Goal: Task Accomplishment & Management: Use online tool/utility

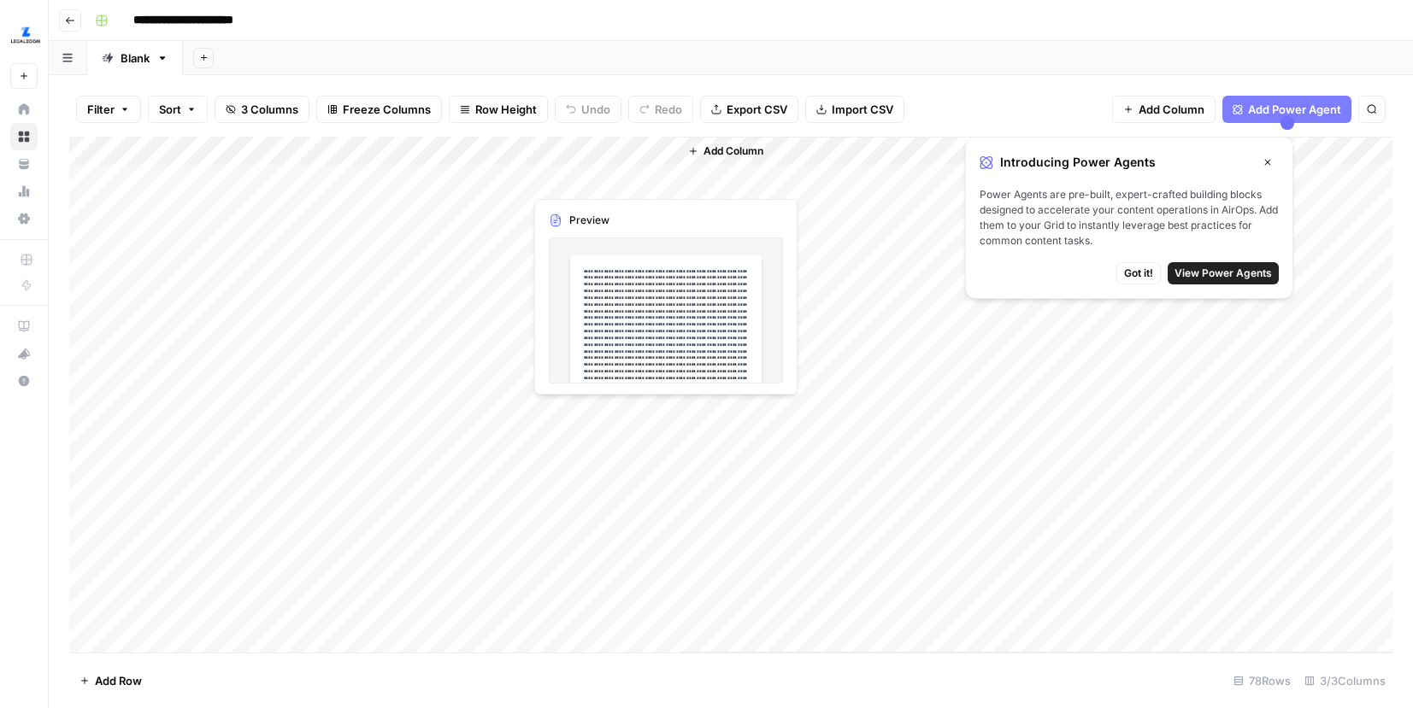
click at [602, 181] on div "Add Column" at bounding box center [730, 395] width 1323 height 516
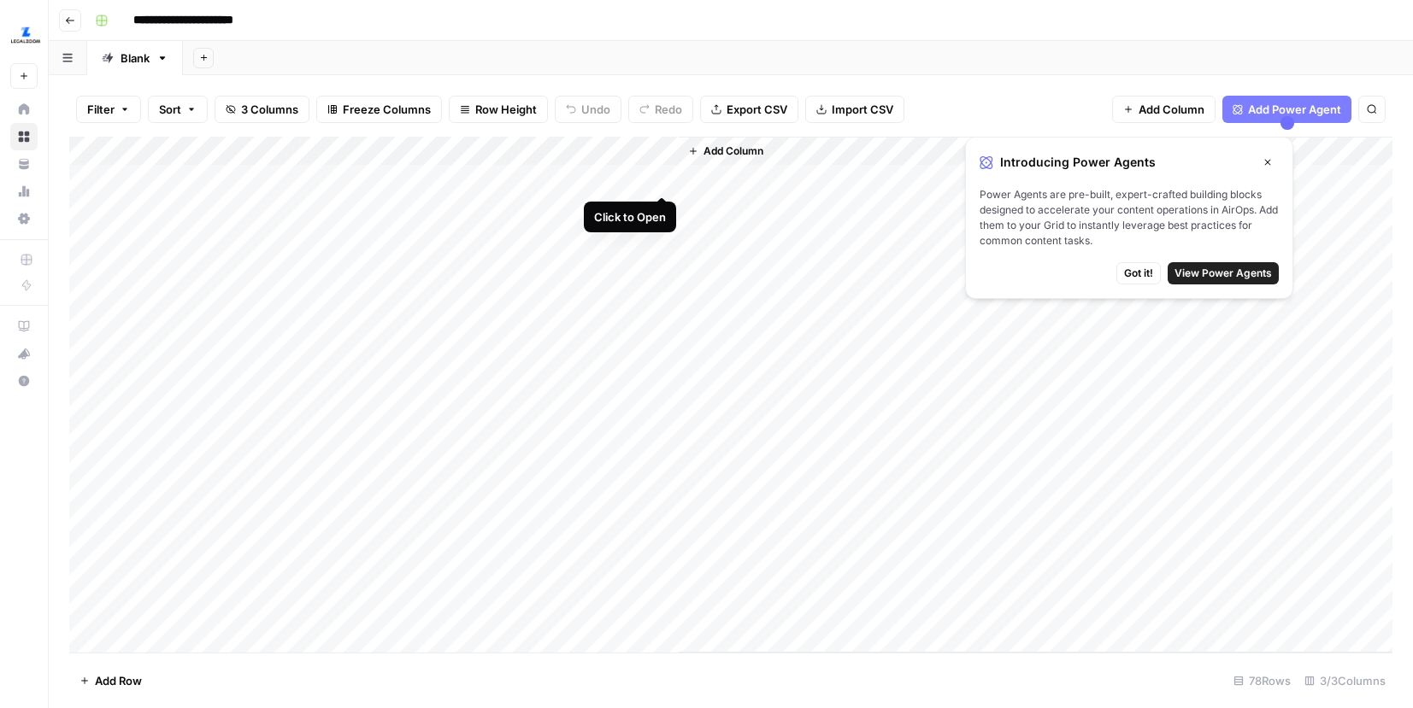
click at [657, 175] on div "Add Column" at bounding box center [730, 395] width 1323 height 516
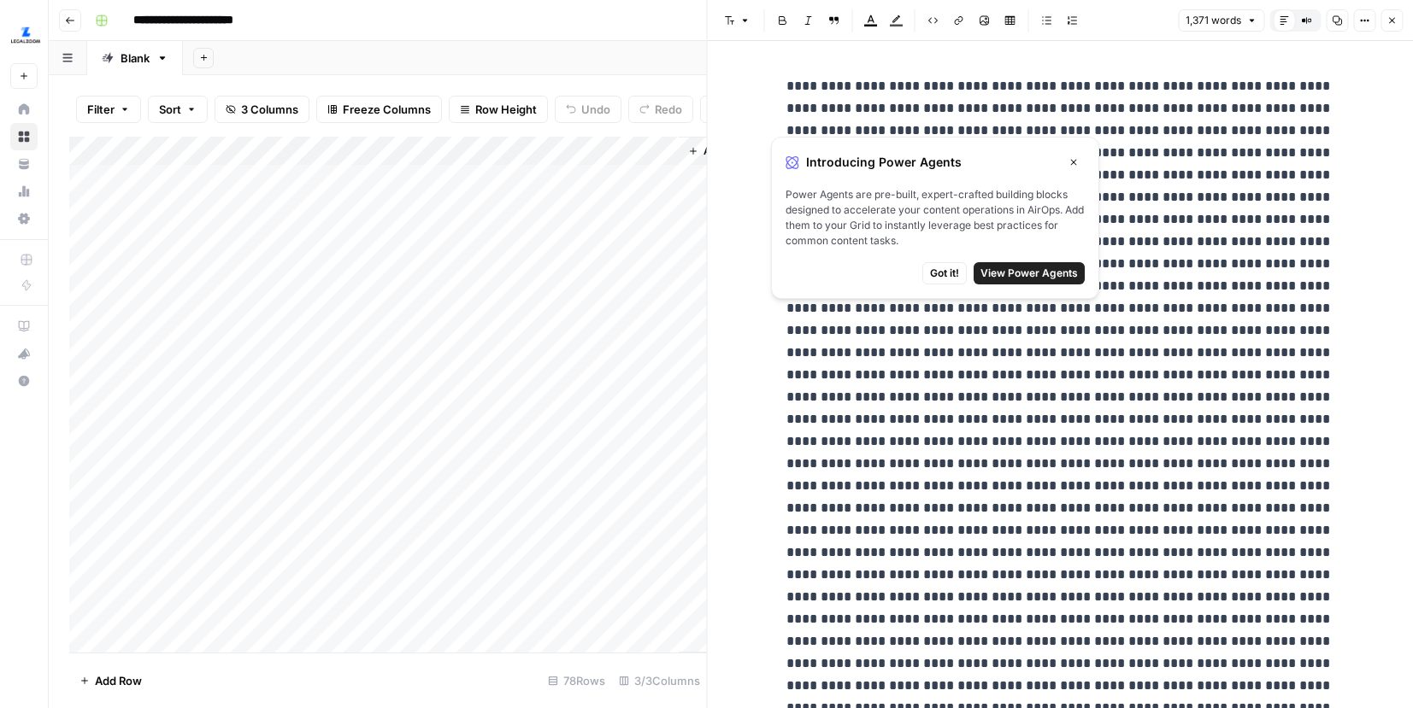
click at [1286, 17] on icon at bounding box center [1283, 20] width 10 height 10
click at [953, 264] on button "Got it!" at bounding box center [944, 273] width 44 height 22
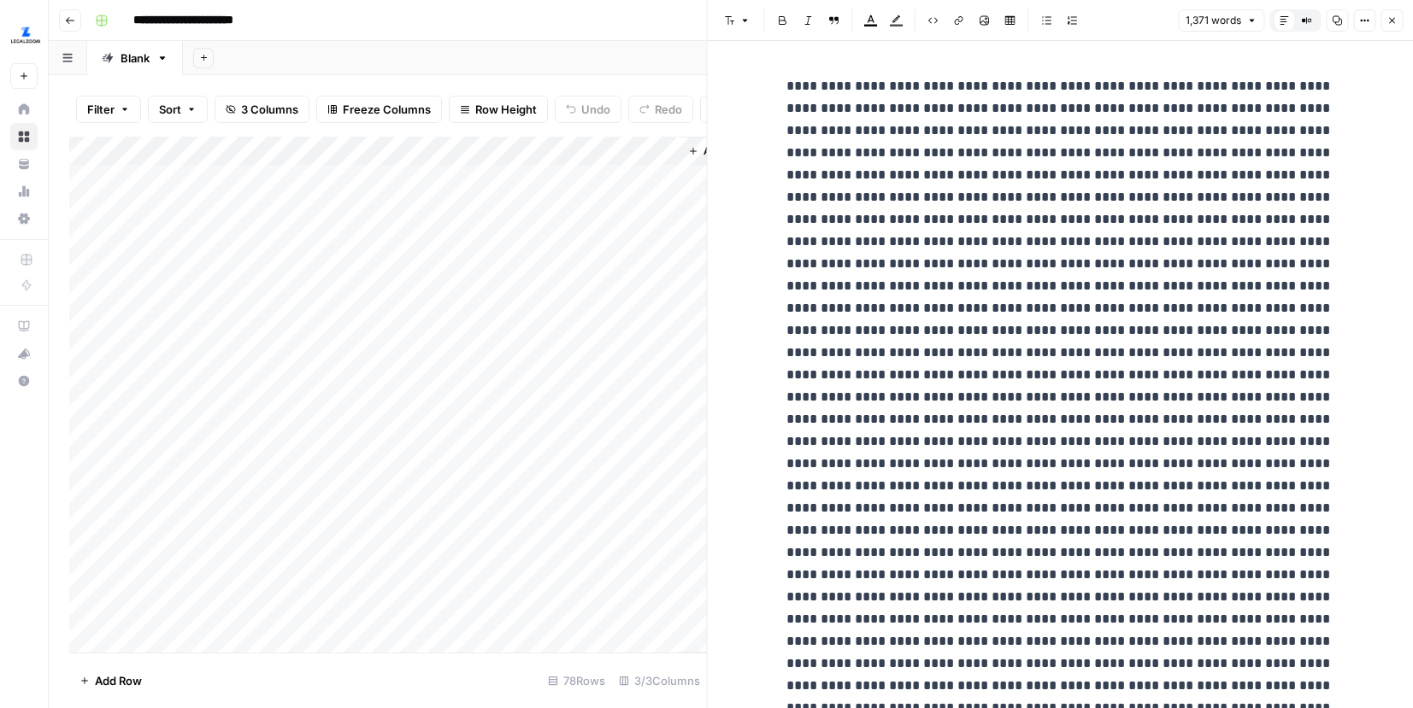
click at [1283, 19] on icon at bounding box center [1283, 20] width 9 height 9
click at [1357, 19] on button "Options" at bounding box center [1364, 20] width 22 height 22
click at [1188, 26] on span "1,371 words" at bounding box center [1213, 20] width 56 height 15
click at [1361, 19] on icon "button" at bounding box center [1364, 20] width 10 height 10
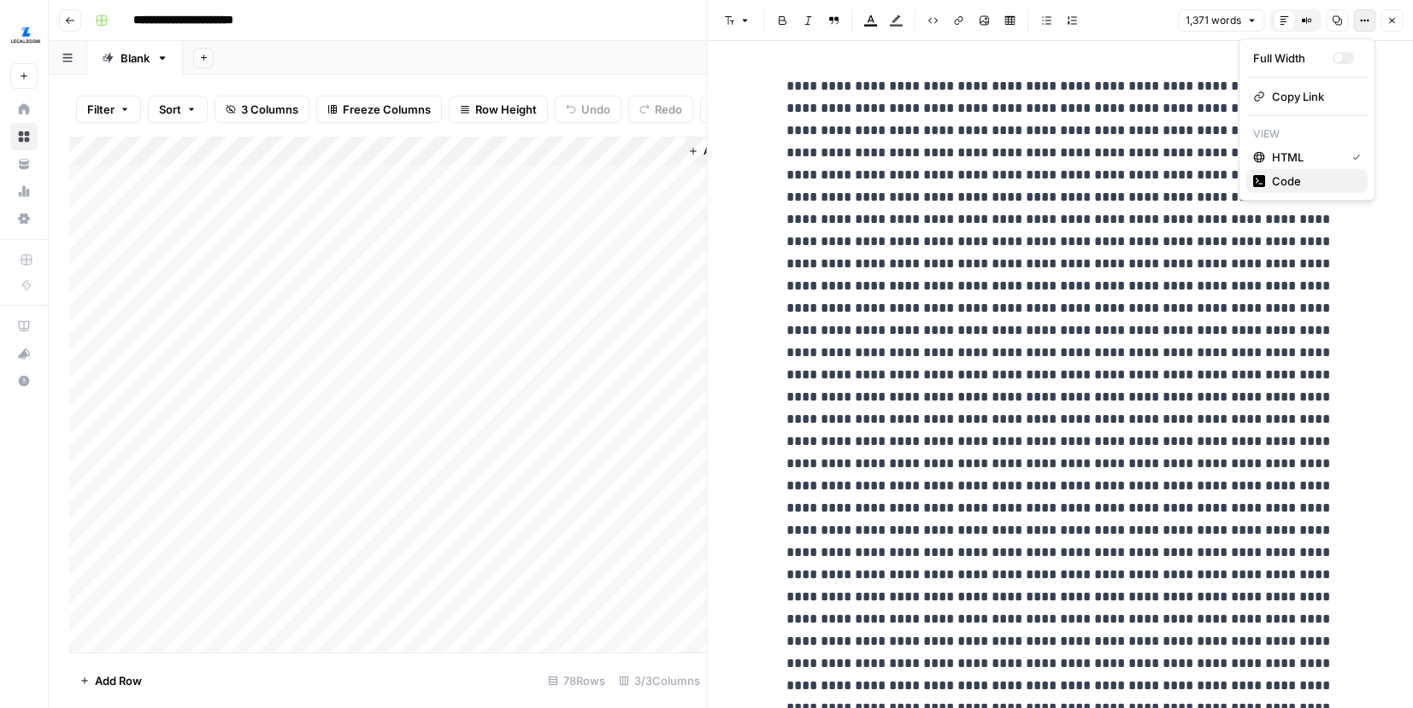
click at [1278, 176] on span "Code" at bounding box center [1313, 181] width 82 height 17
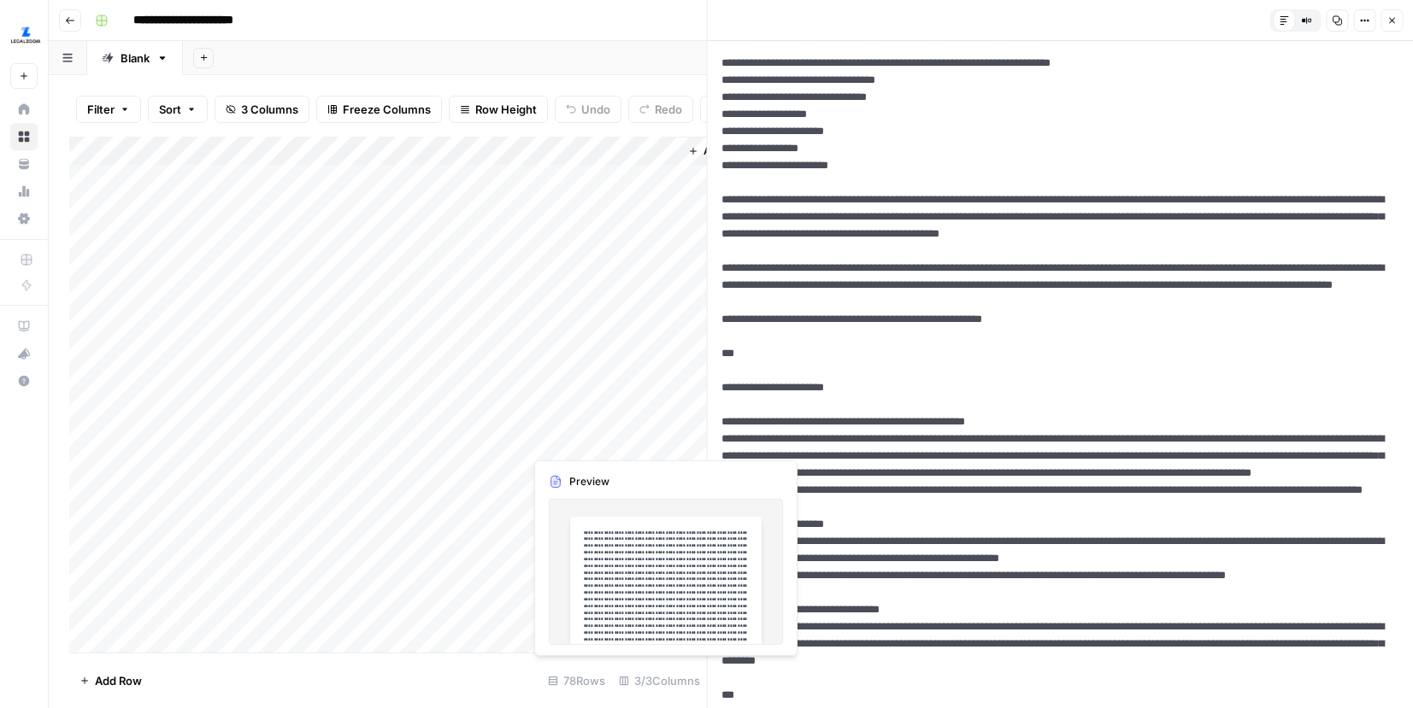
click at [594, 444] on div "Add Column" at bounding box center [387, 395] width 637 height 516
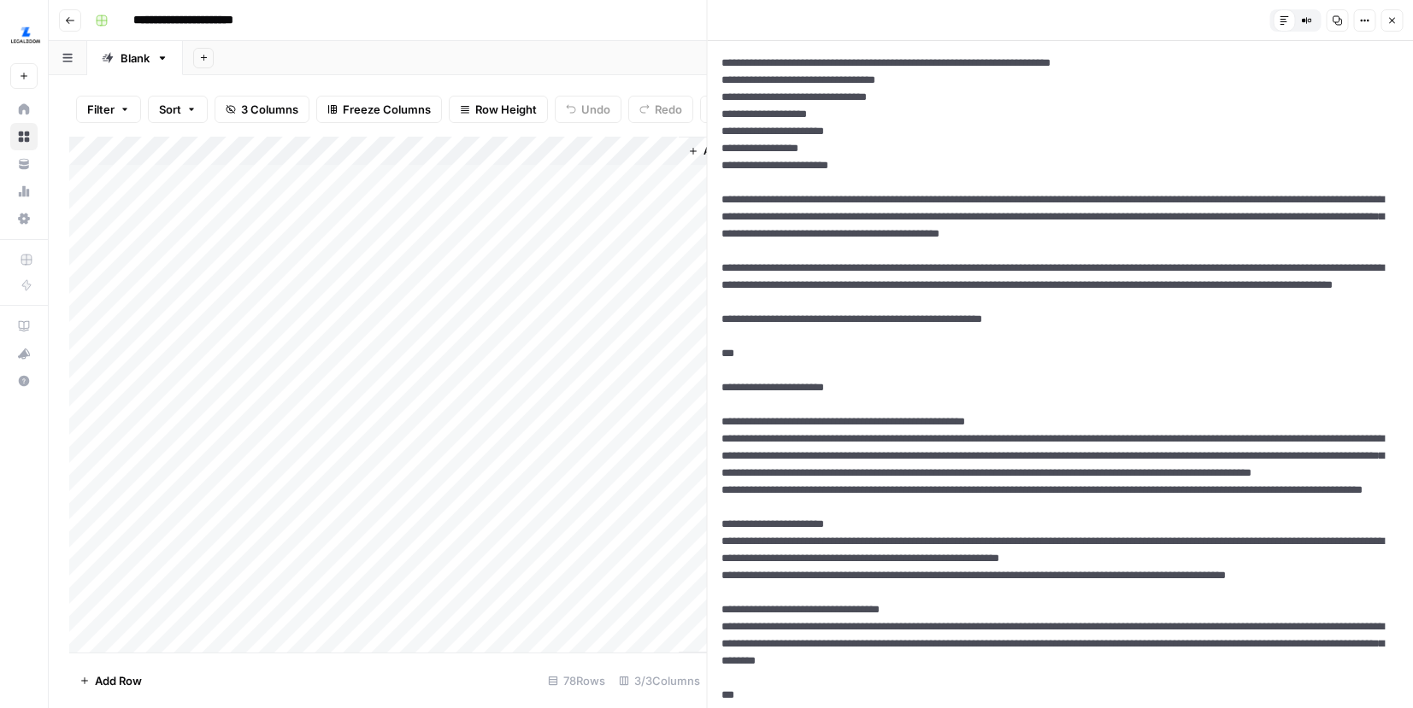
click at [661, 441] on div "Add Column" at bounding box center [387, 395] width 637 height 516
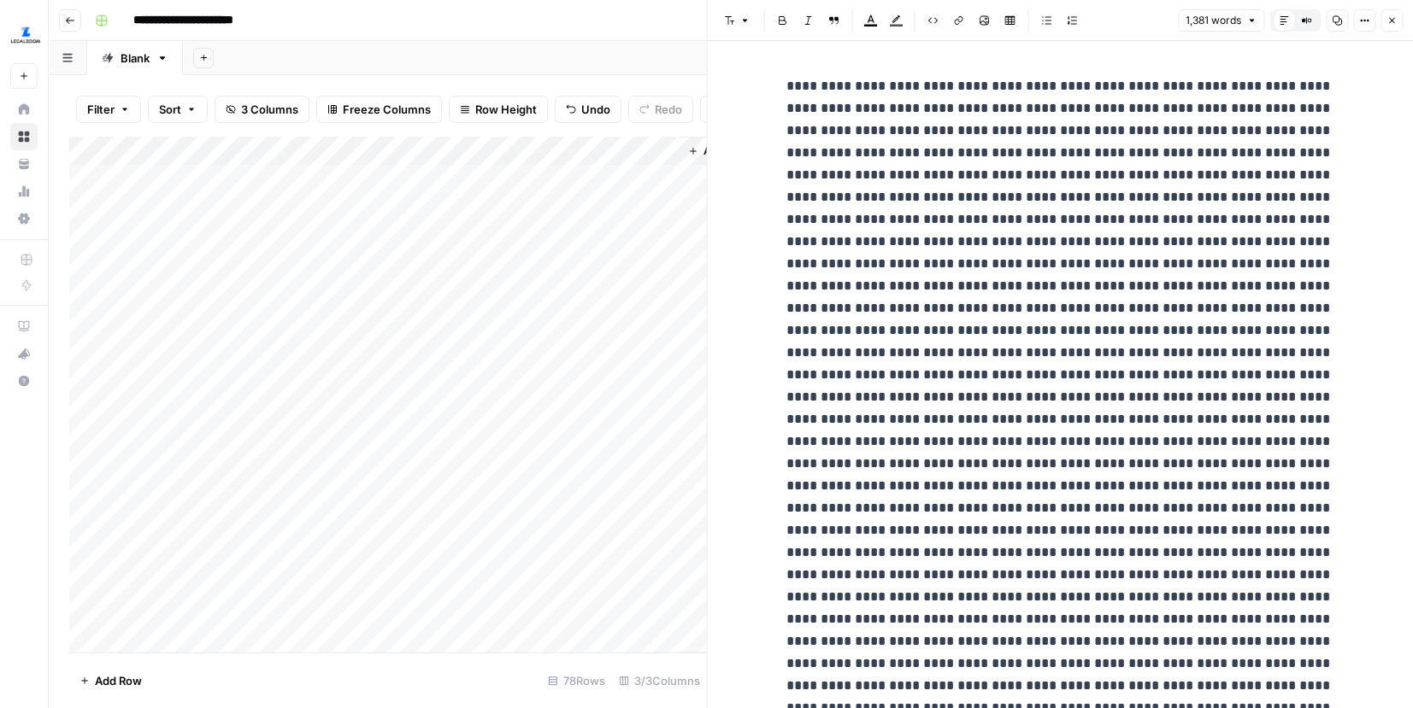
click at [1359, 19] on icon "button" at bounding box center [1364, 20] width 10 height 10
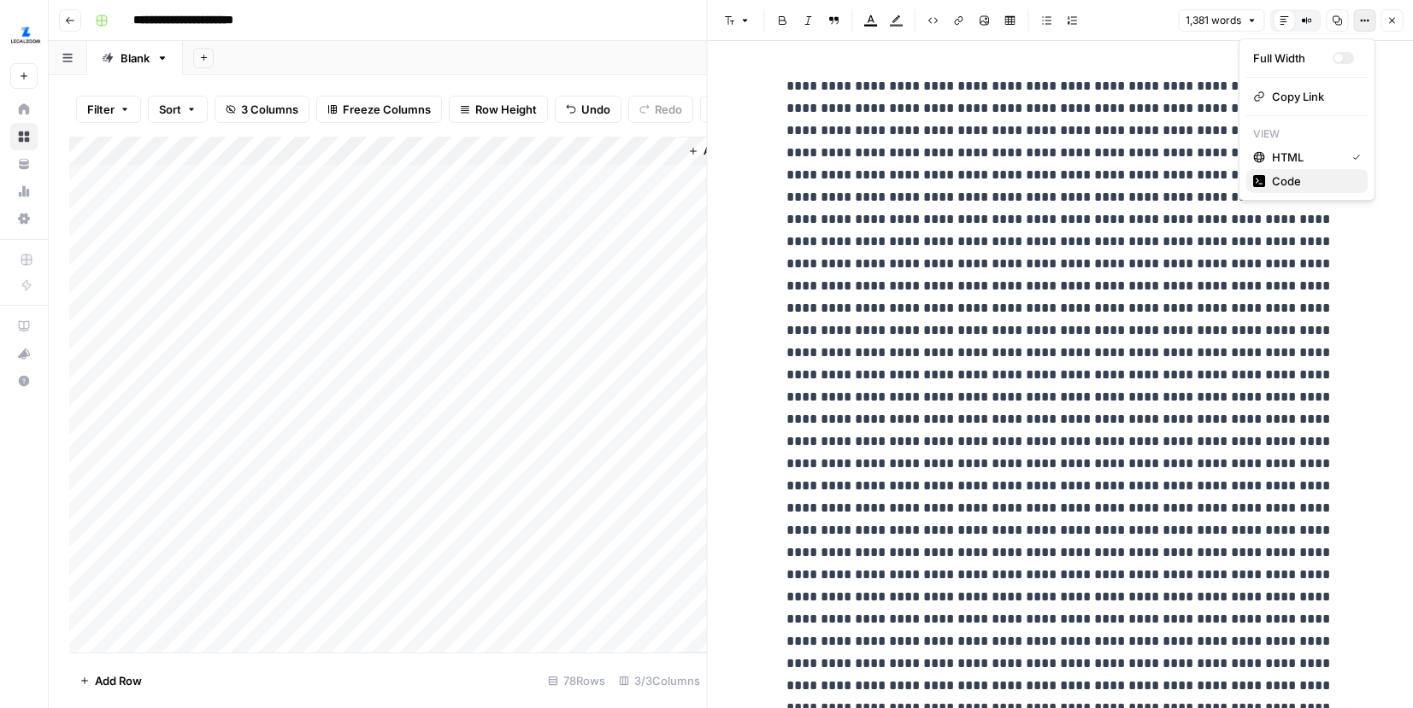
click at [1291, 176] on span "Code" at bounding box center [1313, 181] width 82 height 17
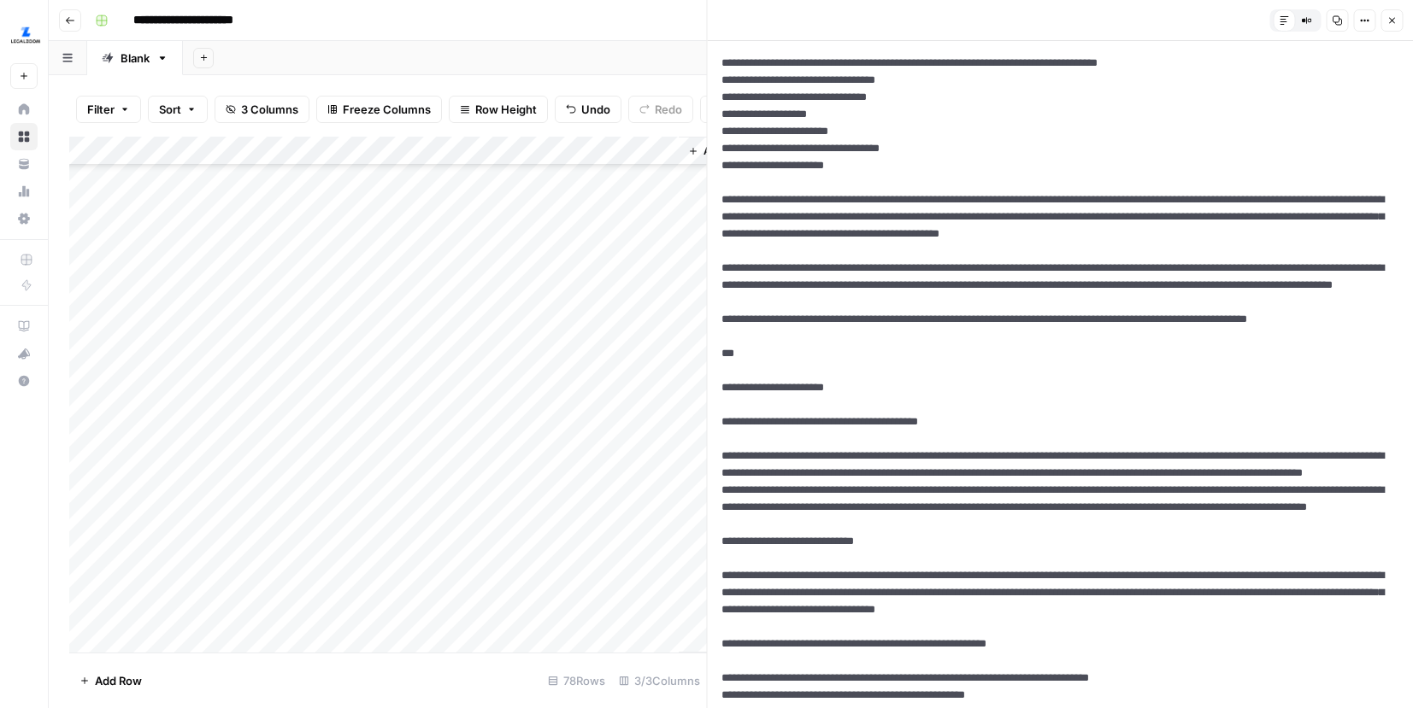
scroll to position [111, 0]
click at [661, 441] on div "Add Column" at bounding box center [387, 395] width 637 height 516
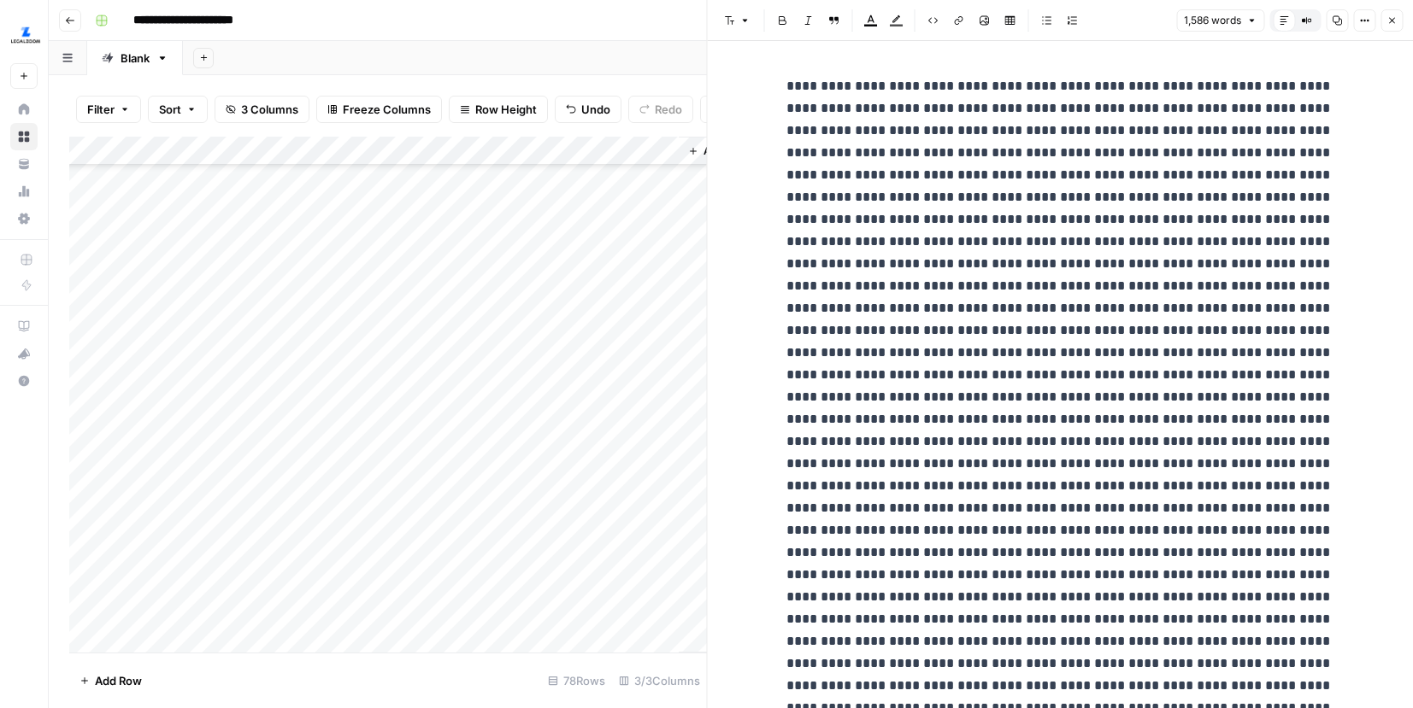
click at [1357, 26] on button "Options" at bounding box center [1364, 20] width 22 height 22
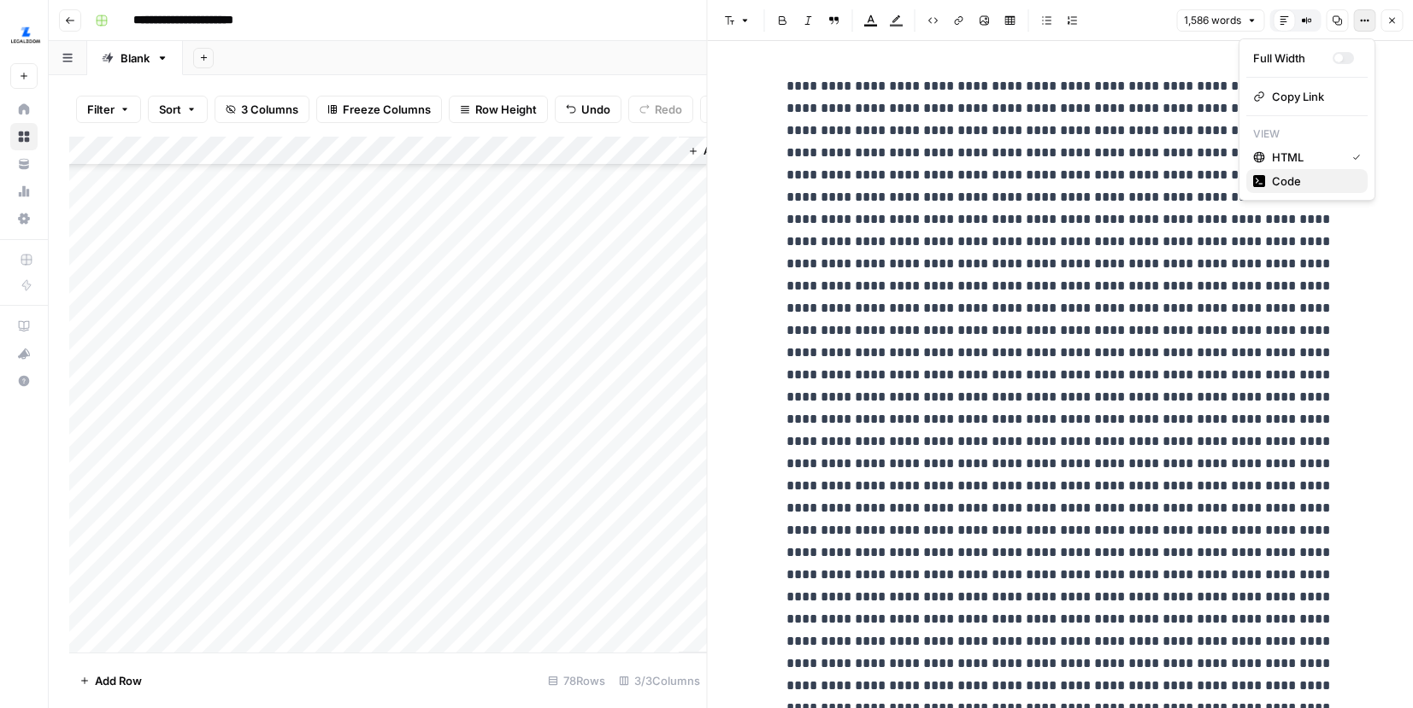
click at [1286, 180] on span "Code" at bounding box center [1313, 181] width 82 height 17
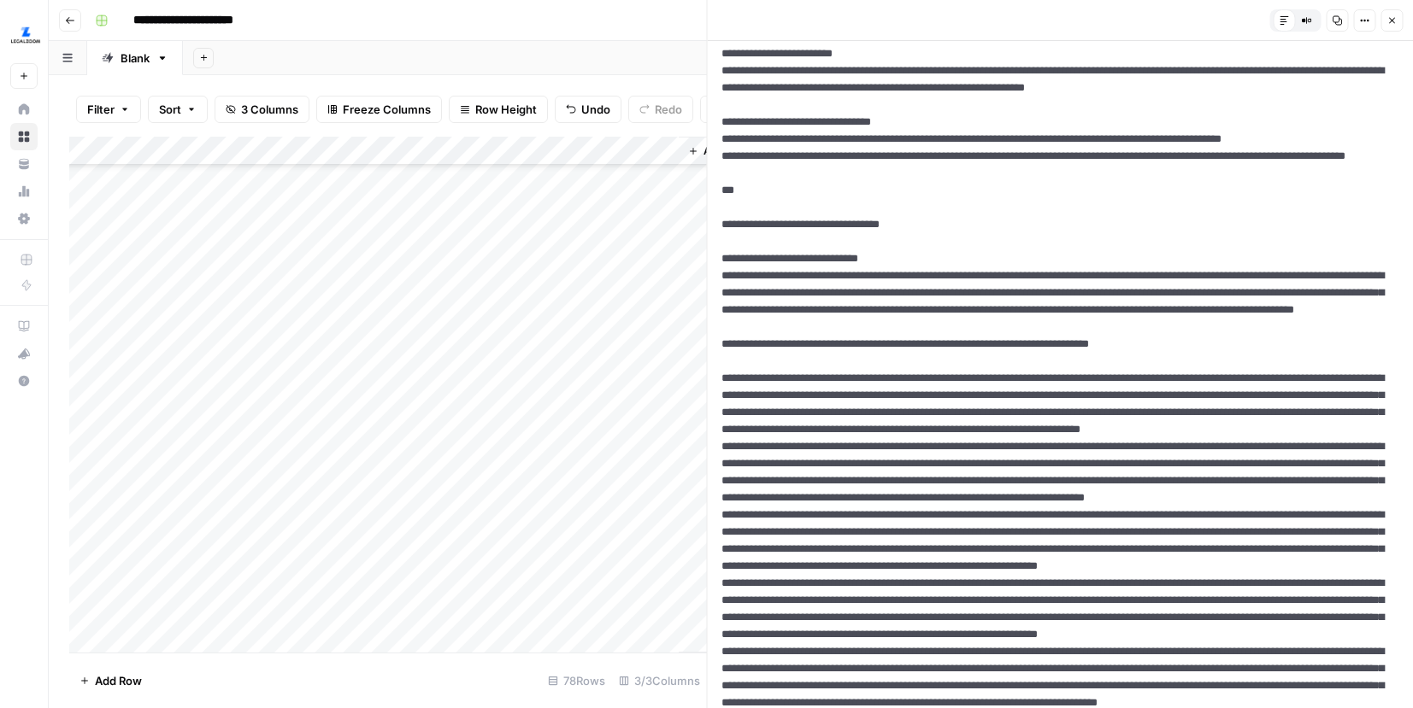
scroll to position [324, 0]
click at [659, 550] on div "Add Column" at bounding box center [387, 395] width 637 height 516
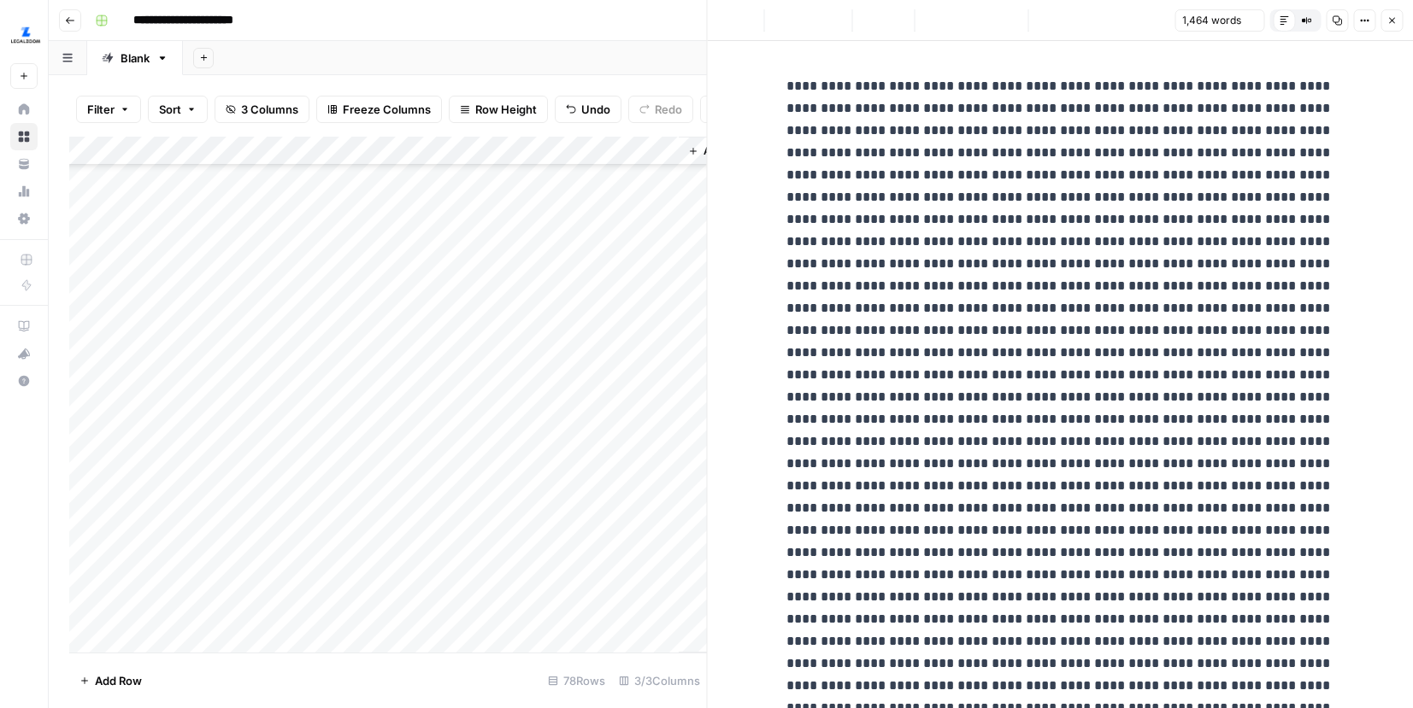
click at [1369, 24] on button "Options" at bounding box center [1364, 20] width 22 height 22
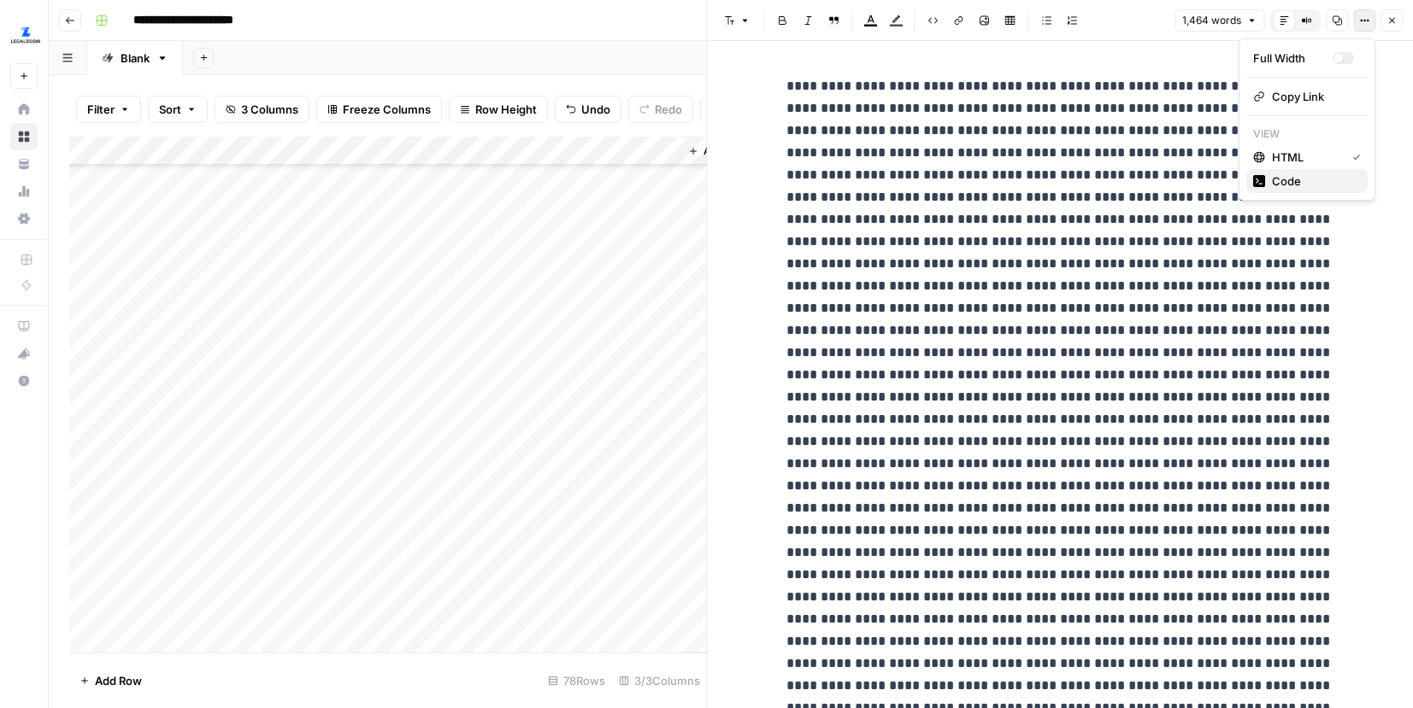
click at [1272, 176] on span "Code" at bounding box center [1313, 181] width 82 height 17
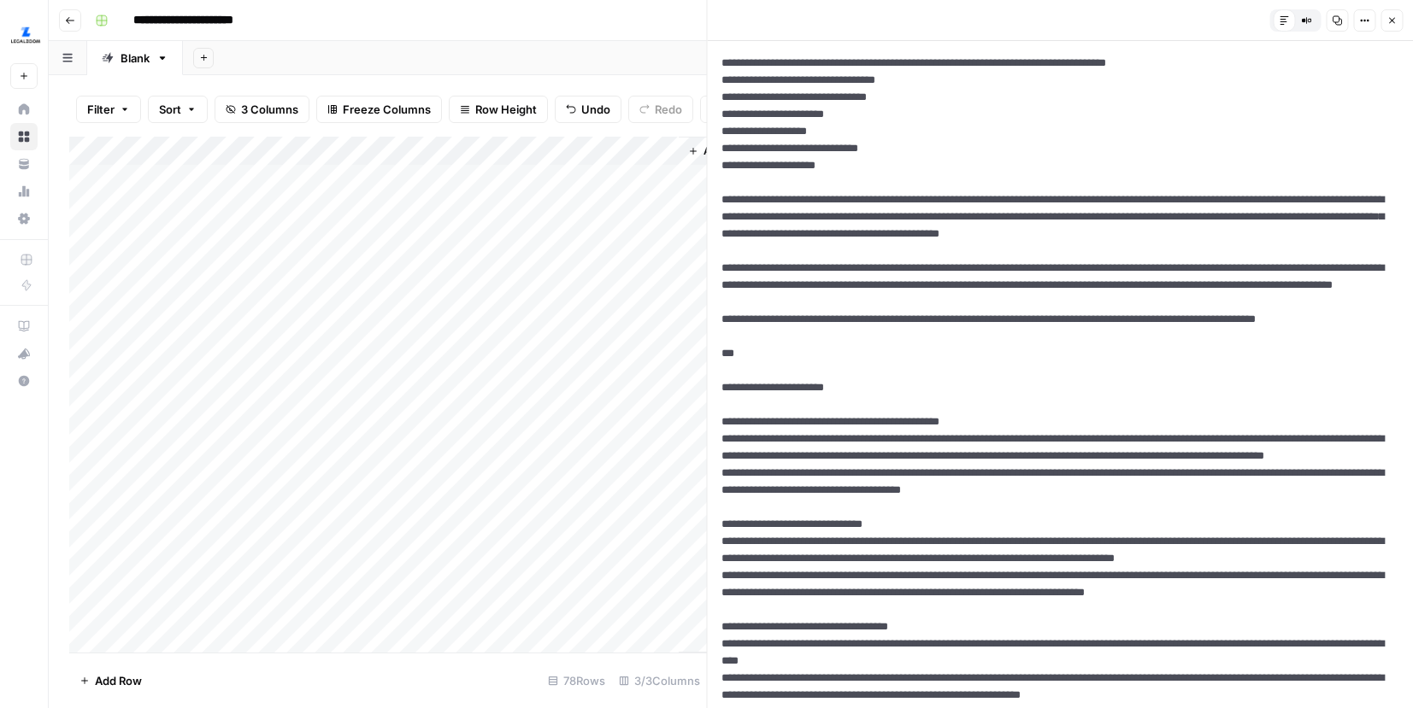
click at [655, 206] on div "Add Column" at bounding box center [387, 395] width 637 height 516
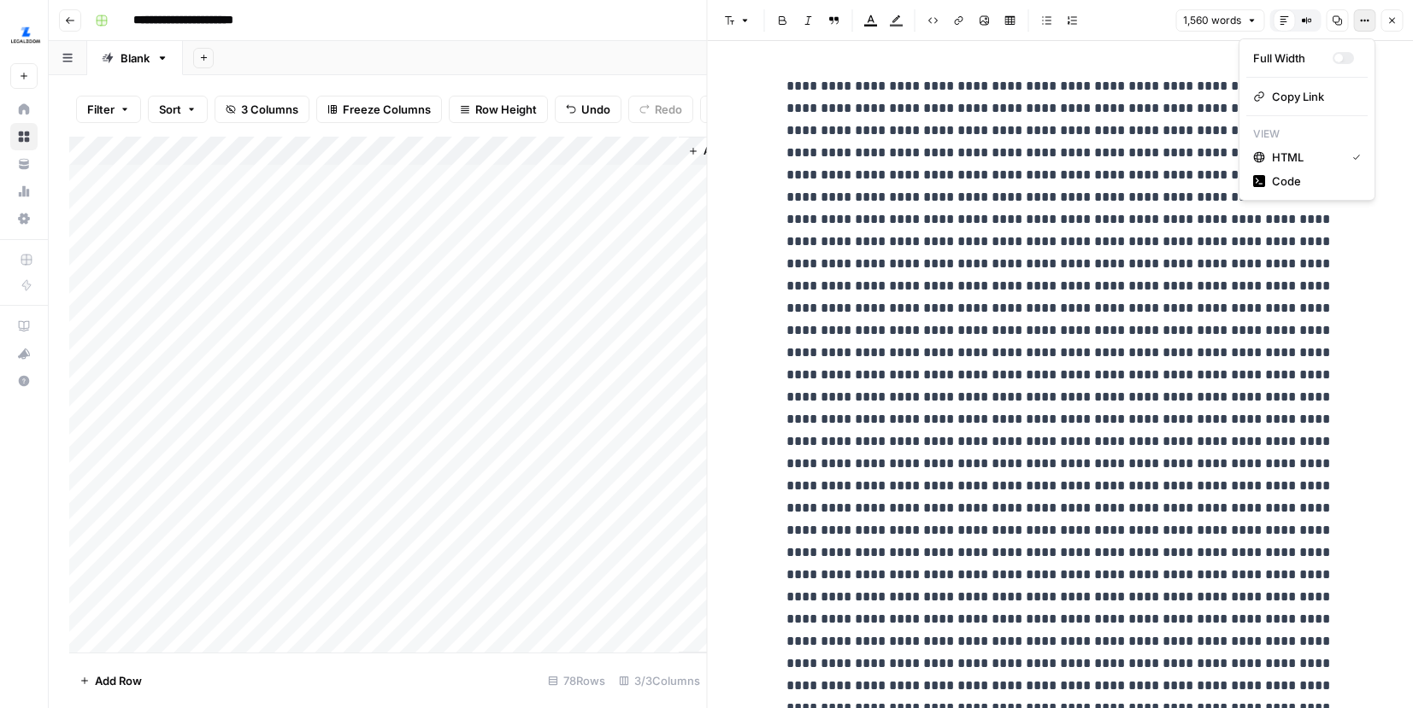
click at [1364, 24] on icon "button" at bounding box center [1364, 20] width 10 height 10
click at [1284, 185] on span "Code" at bounding box center [1313, 181] width 82 height 17
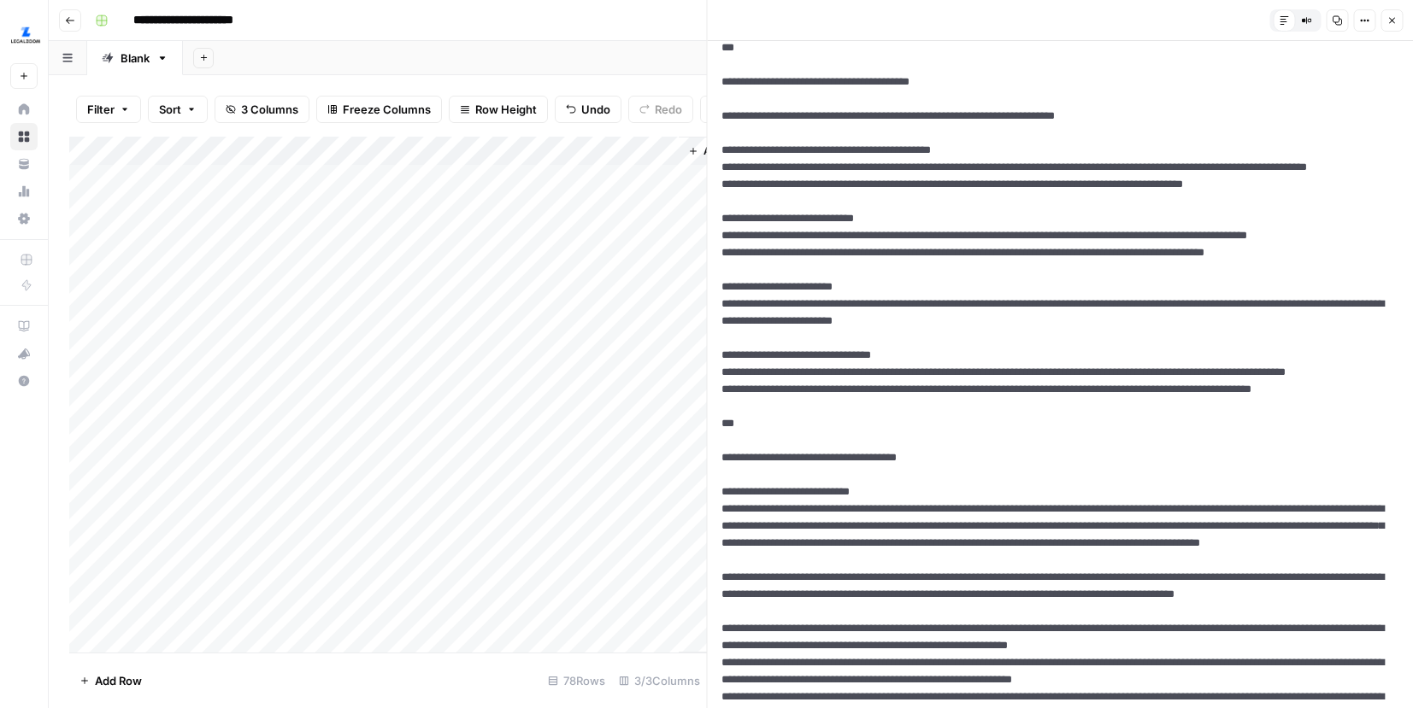
scroll to position [1342, 0]
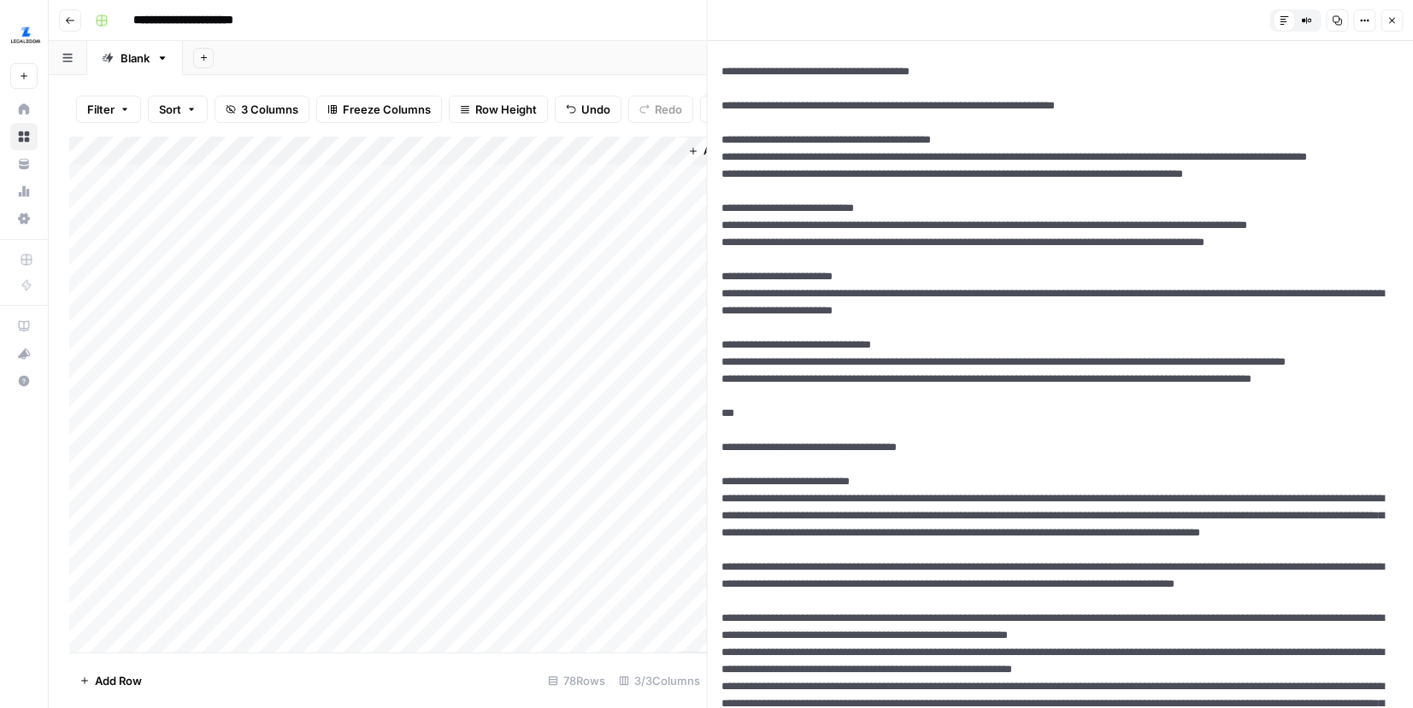
click at [1014, 288] on textarea at bounding box center [1061, 567] width 706 height 3736
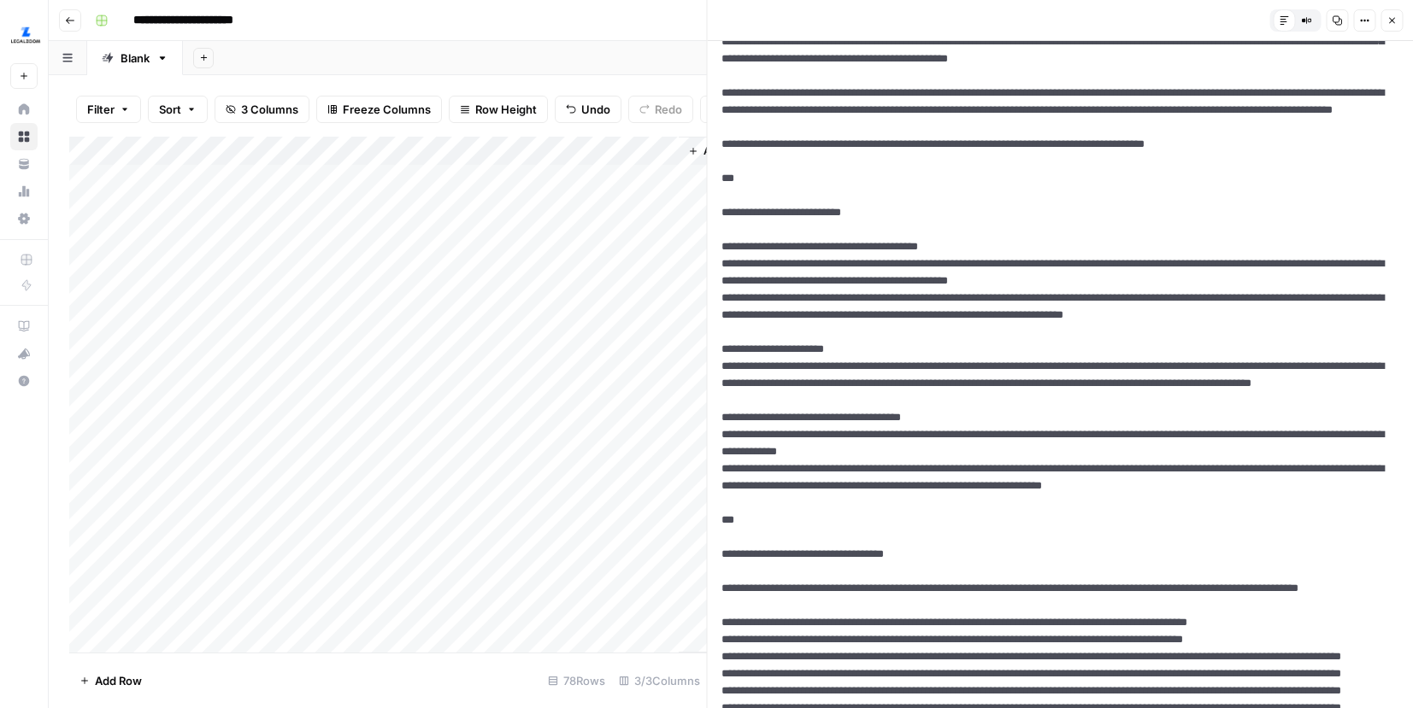
scroll to position [0, 0]
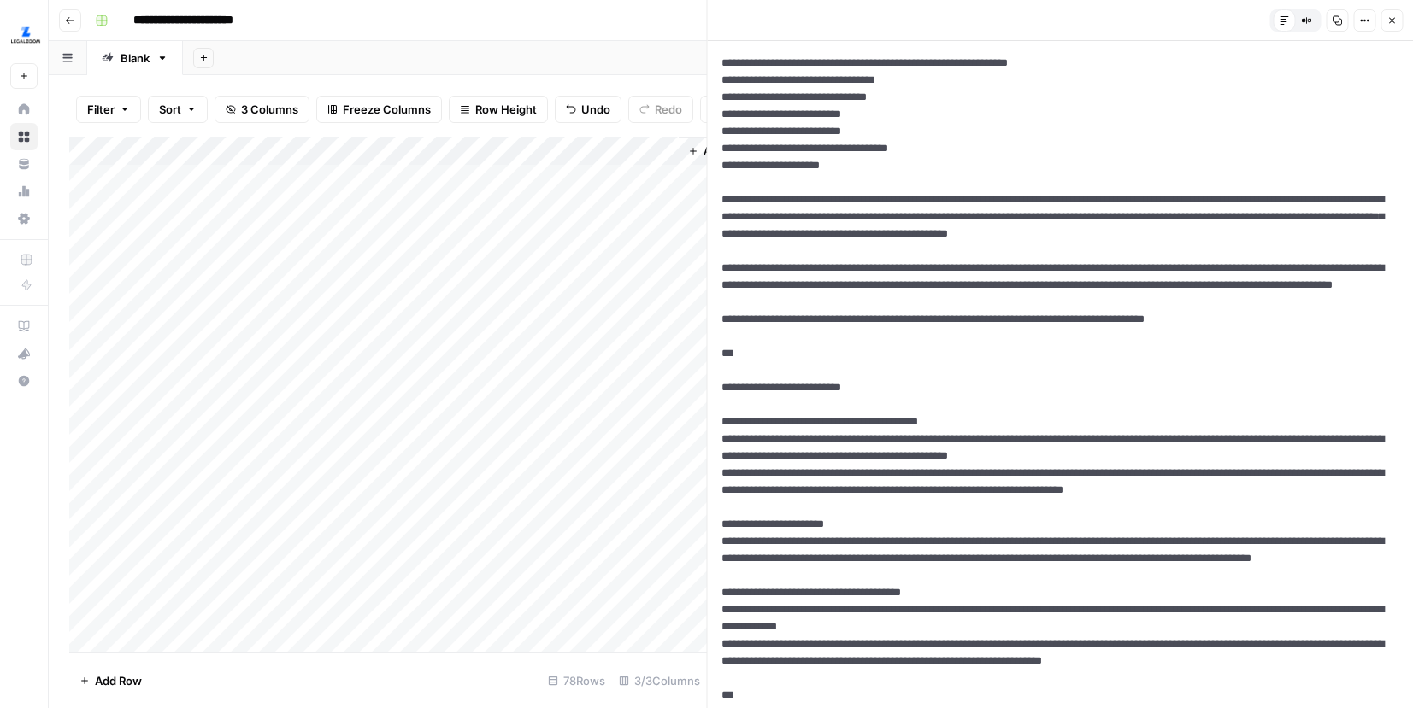
click at [1333, 18] on icon "button" at bounding box center [1336, 20] width 10 height 10
click at [1356, 22] on button "Options" at bounding box center [1364, 20] width 22 height 22
click at [1355, 20] on button "Options" at bounding box center [1364, 20] width 22 height 22
click at [1303, 20] on icon "button" at bounding box center [1302, 20] width 3 height 3
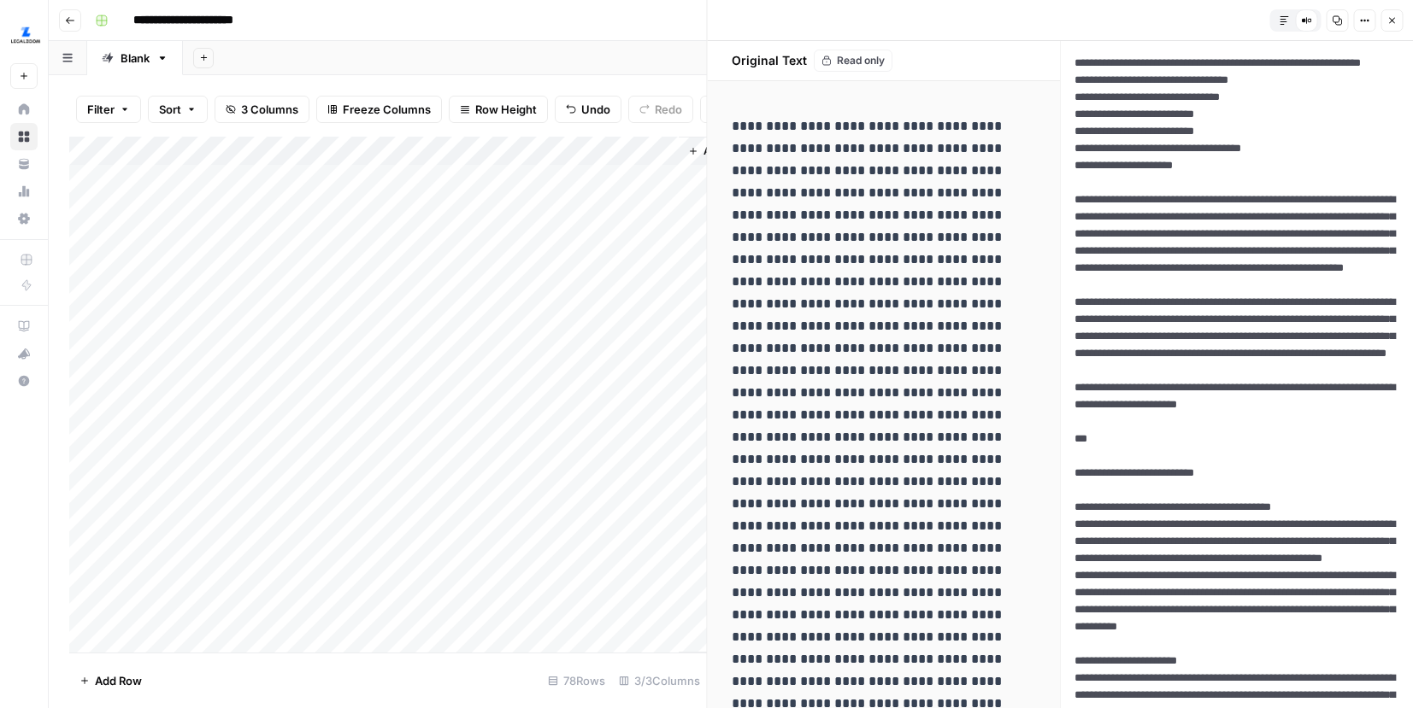
click at [1288, 28] on button "Default Editor" at bounding box center [1283, 20] width 22 height 22
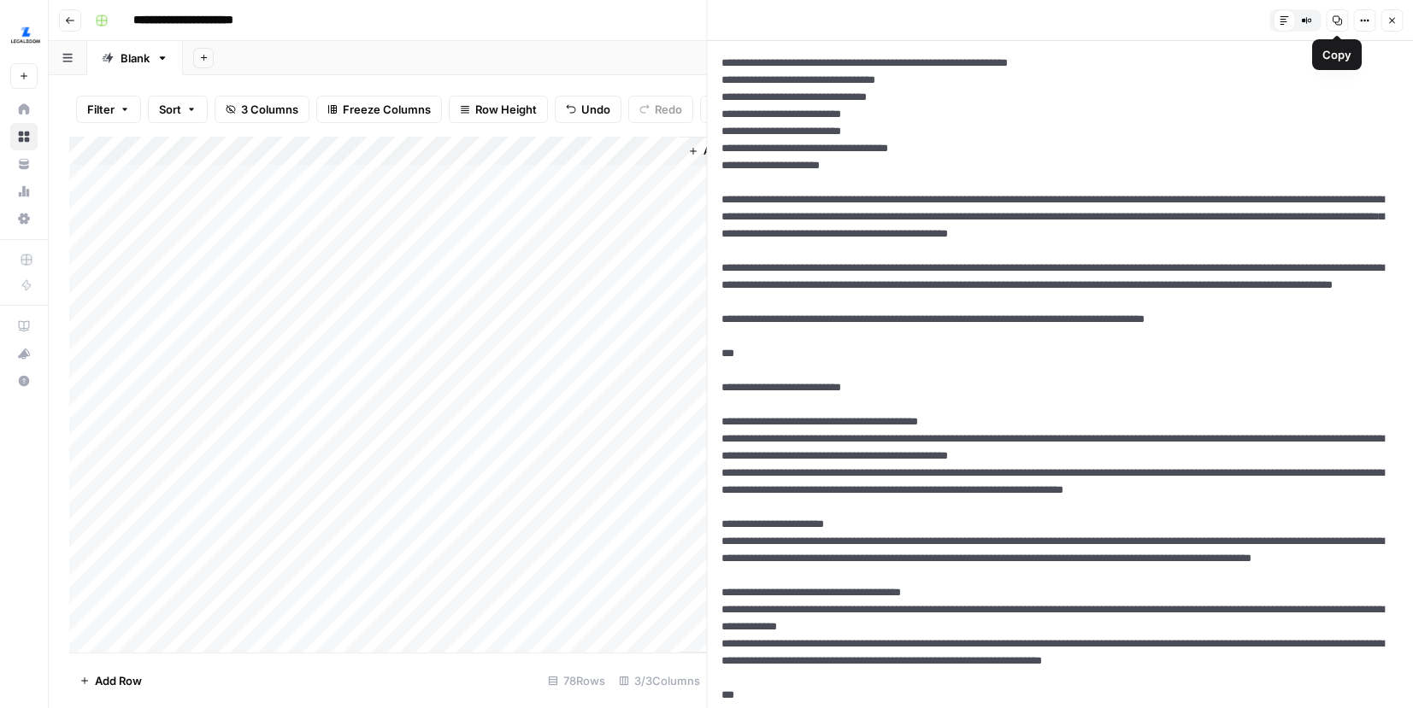
click at [1354, 22] on button "Options" at bounding box center [1364, 20] width 22 height 22
